Goal: Communication & Community: Answer question/provide support

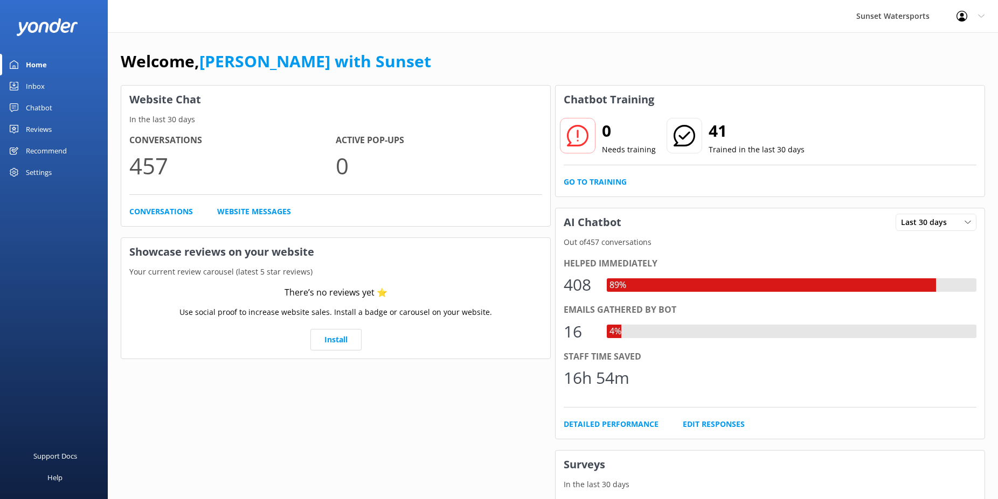
click at [32, 87] on div "Inbox" at bounding box center [35, 86] width 19 height 22
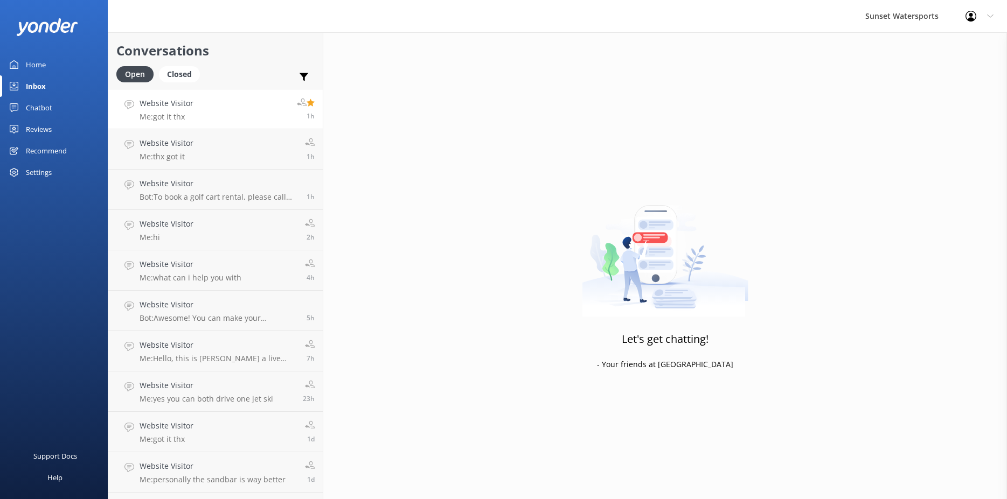
click at [157, 116] on p "Me: got it thx" at bounding box center [167, 117] width 54 height 10
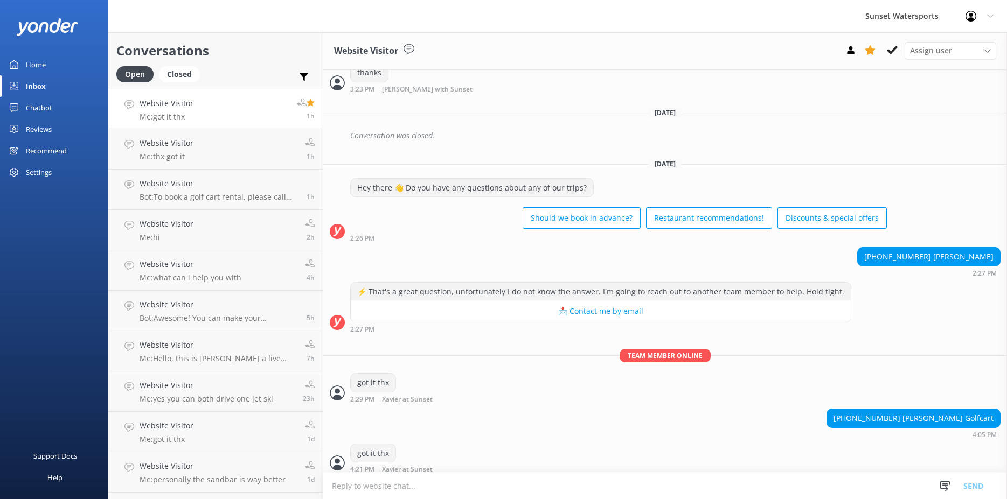
scroll to position [4521, 0]
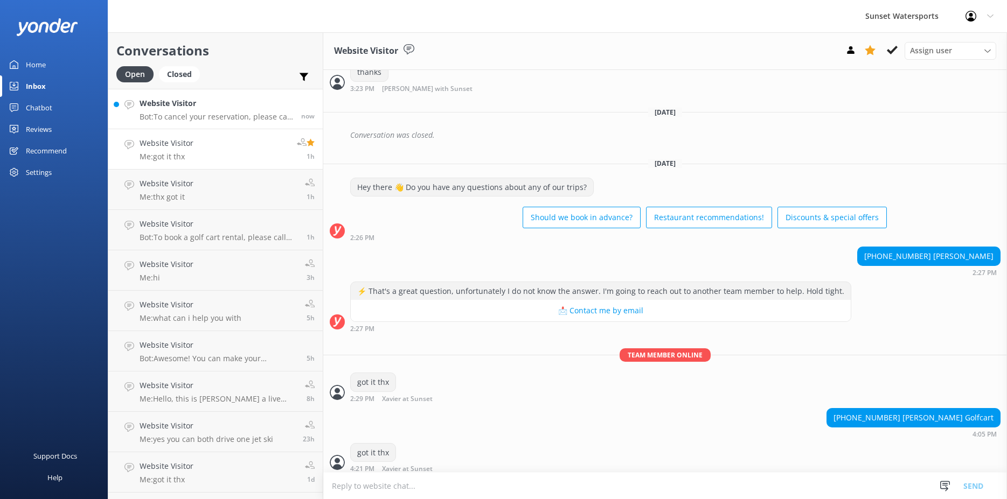
click at [142, 107] on h4 "Website Visitor" at bounding box center [217, 104] width 154 height 12
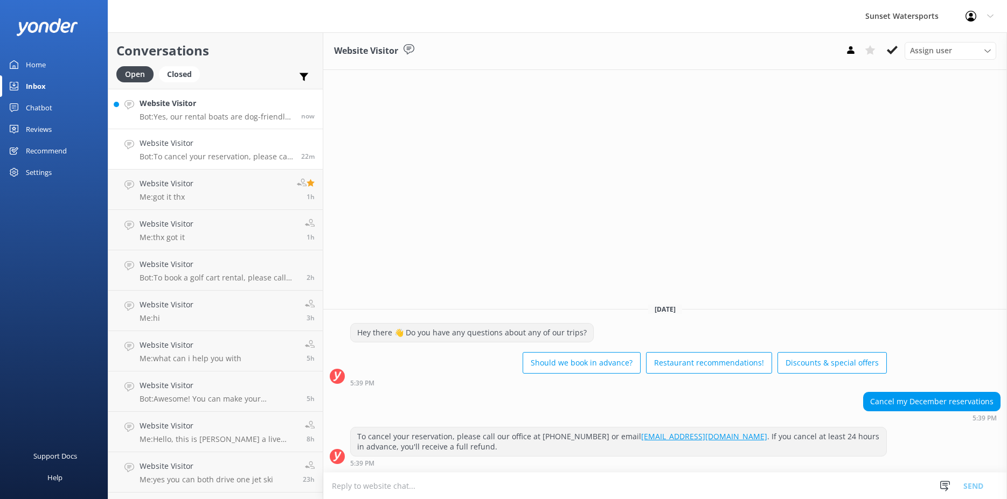
click at [214, 122] on link "Website Visitor Bot: Yes, our rental boats are dog-friendly, so feel free to br…" at bounding box center [215, 109] width 214 height 40
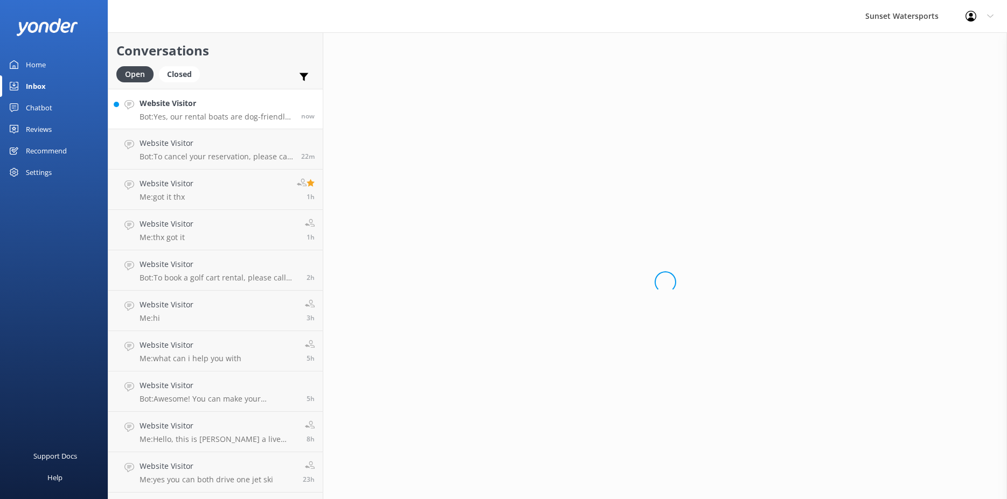
click at [191, 120] on p "Bot: Yes, our rental boats are dog-friendly, so feel free to bring your pup alo…" at bounding box center [217, 117] width 154 height 10
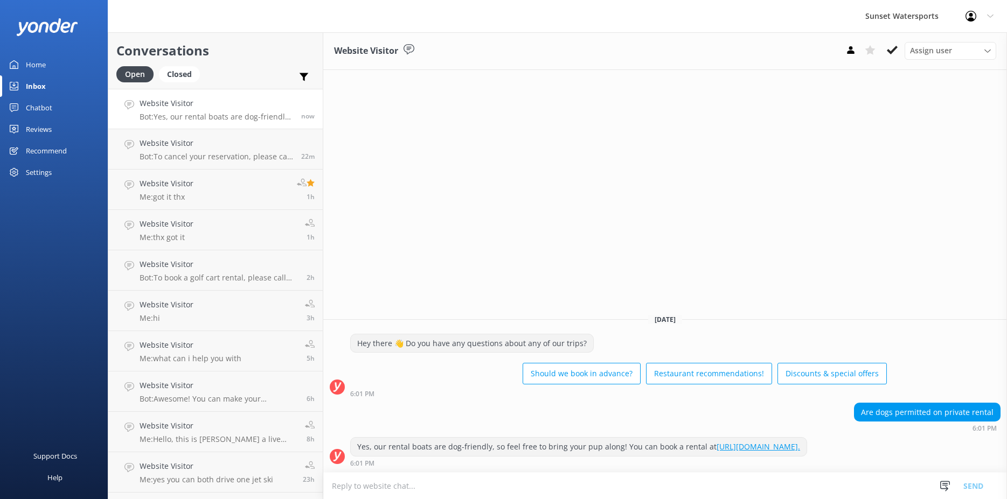
click at [370, 489] on textarea at bounding box center [665, 486] width 684 height 26
click at [474, 485] on textarea "Hello, [PERSON_NAME] here a live agent can I hlep you?" at bounding box center [665, 485] width 684 height 27
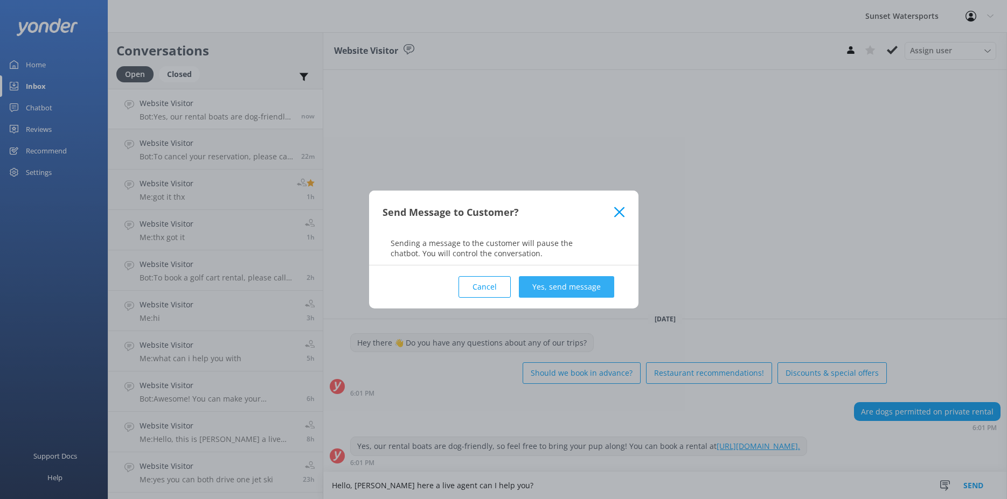
type textarea "Hello, [PERSON_NAME] here a live agent can I help you?"
click at [559, 286] on button "Yes, send message" at bounding box center [566, 287] width 95 height 22
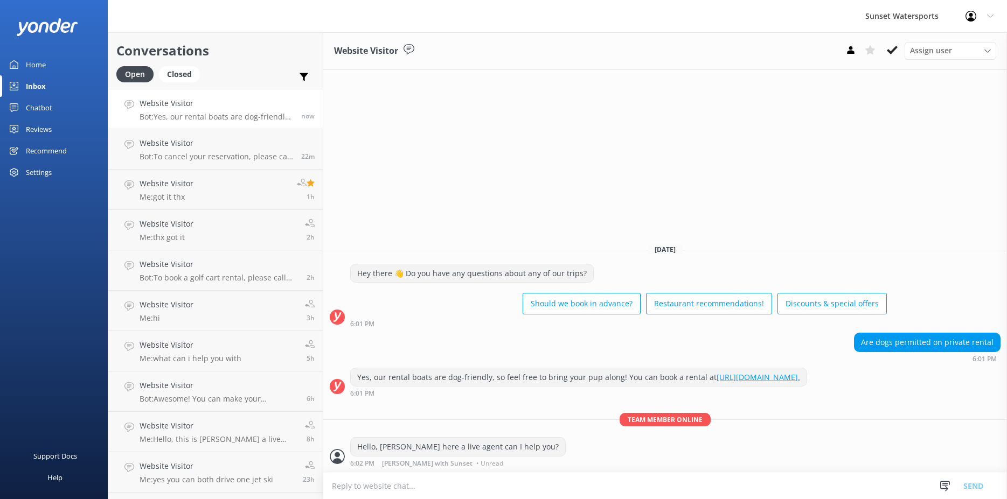
click at [383, 483] on textarea at bounding box center [665, 486] width 684 height 26
click at [397, 491] on textarea at bounding box center [665, 486] width 684 height 26
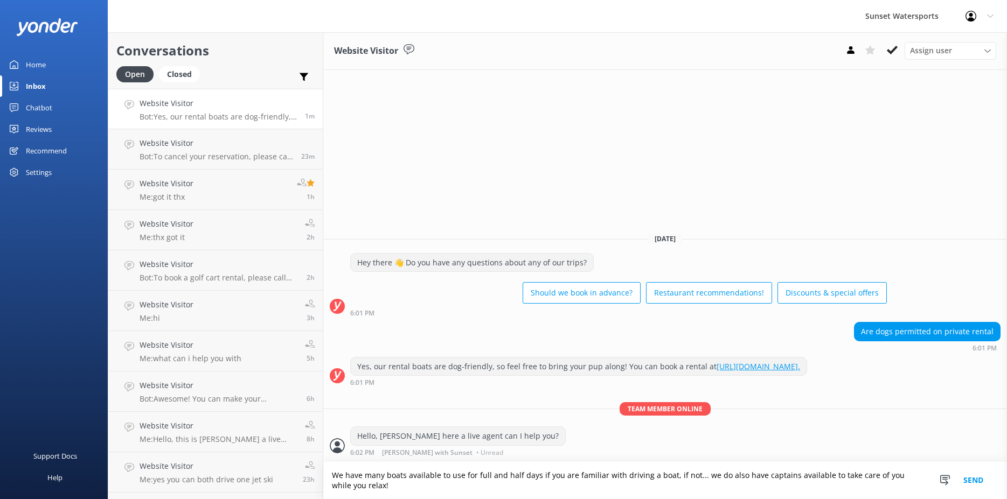
type textarea "We have many boats available to use for full and half days if you are familiar …"
click at [965, 475] on button "Send" at bounding box center [973, 480] width 40 height 37
